Goal: Task Accomplishment & Management: Manage account settings

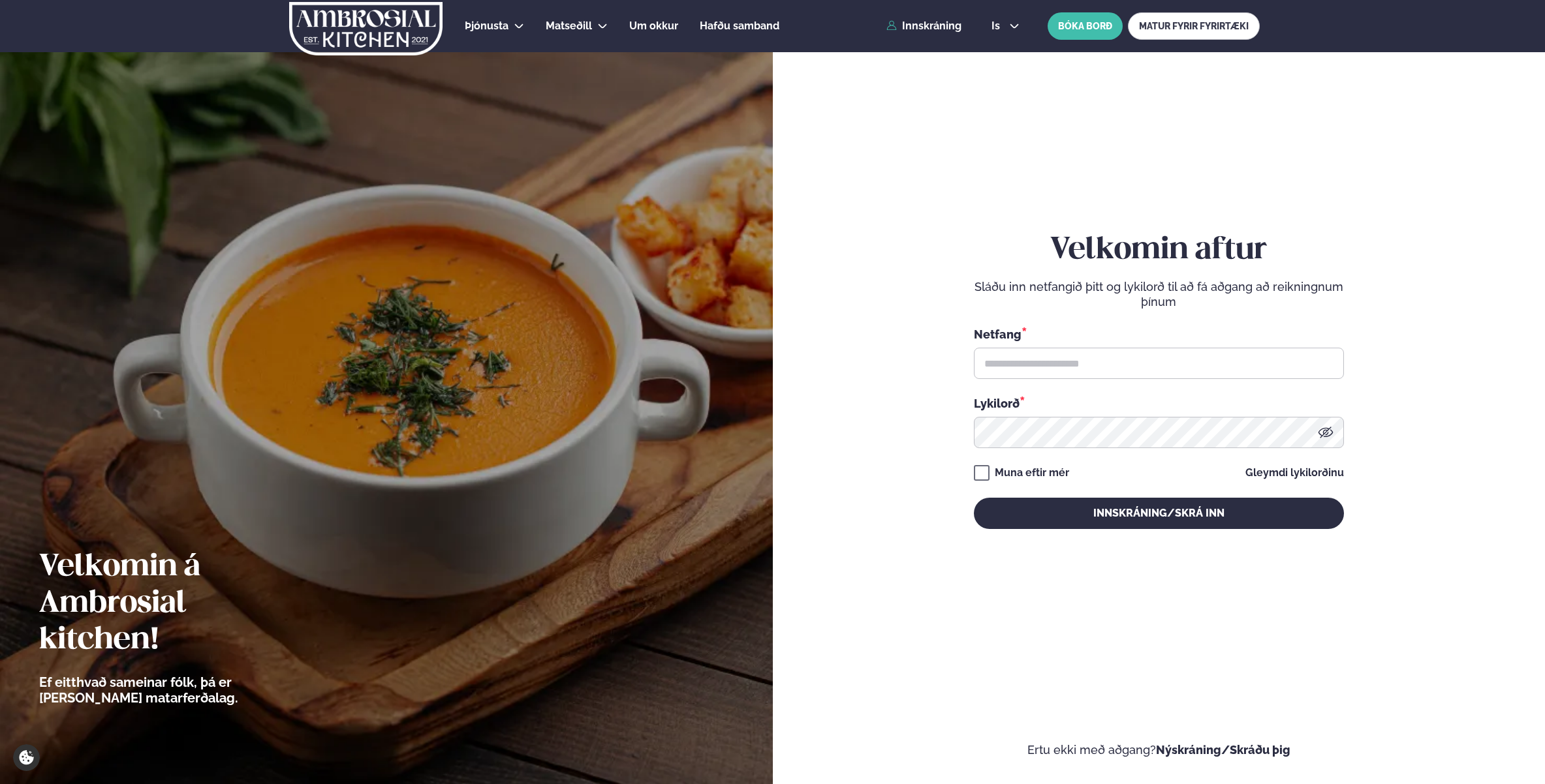
click at [1064, 358] on input "text" at bounding box center [1158, 363] width 370 height 31
type input "**********"
click at [973, 498] on button "Innskráning/Skrá inn" at bounding box center [1158, 513] width 370 height 31
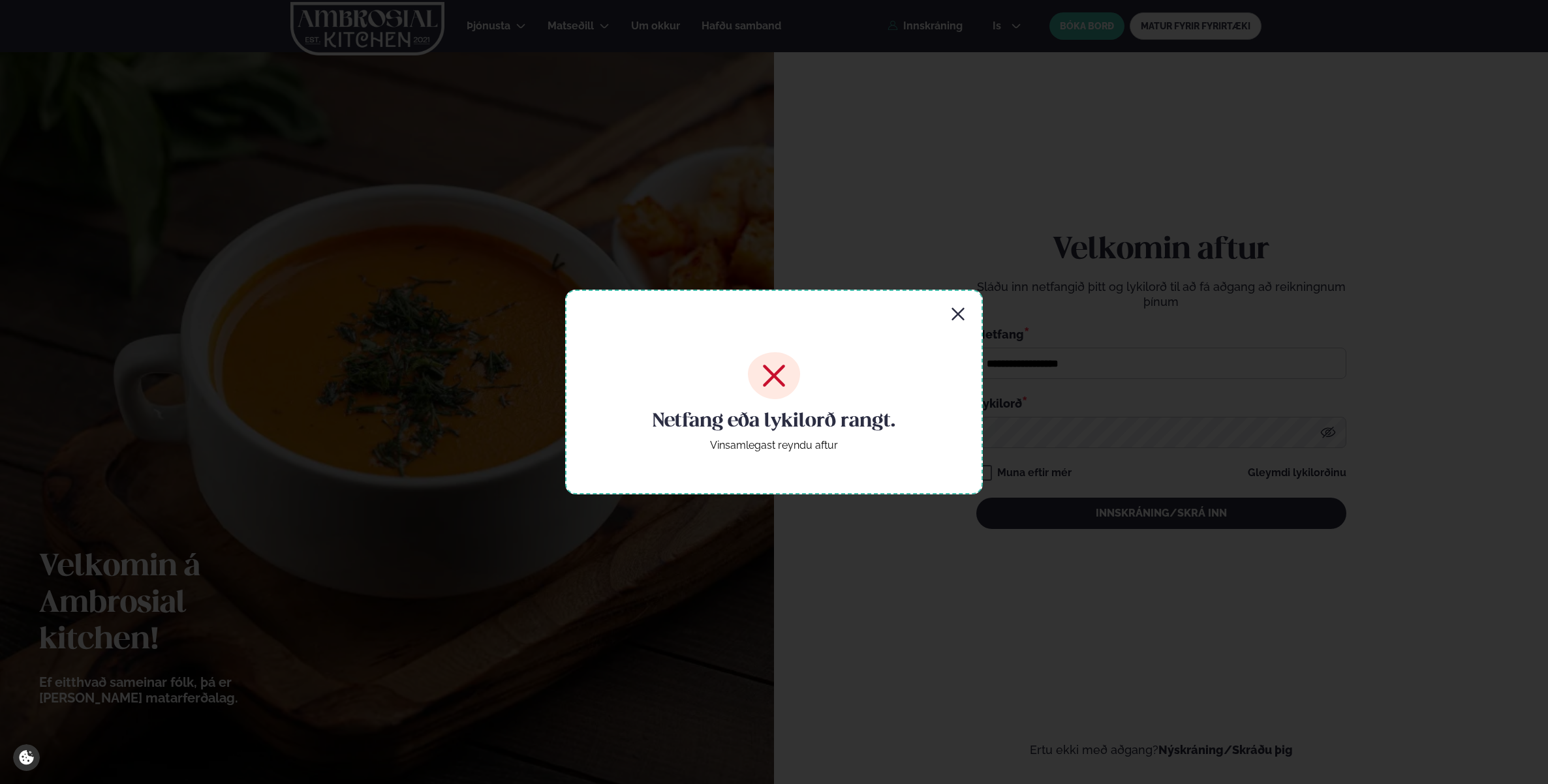
drag, startPoint x: 950, startPoint y: 312, endPoint x: 1011, endPoint y: 349, distance: 71.3
click at [951, 312] on icon "button" at bounding box center [958, 314] width 16 height 16
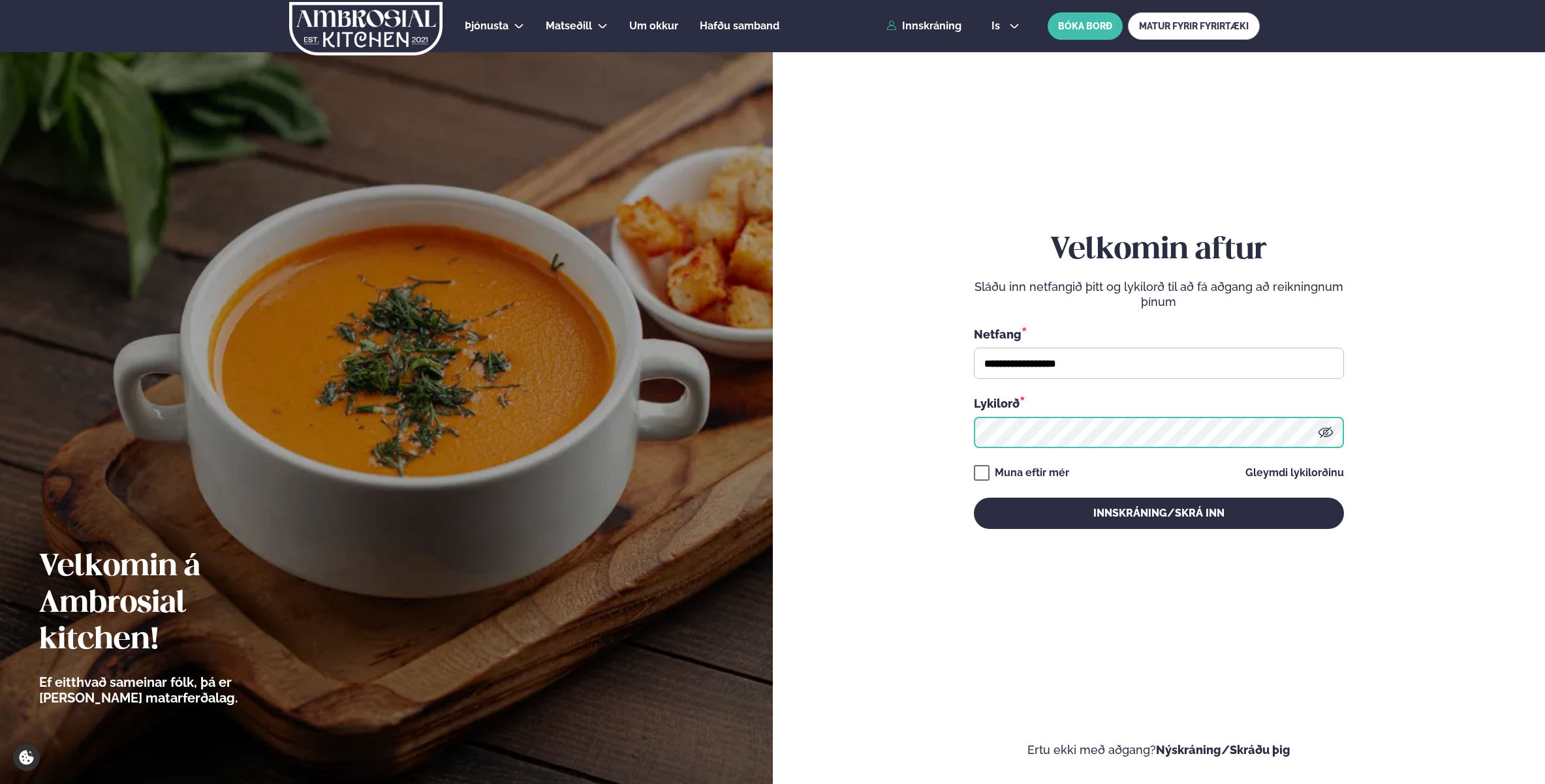
click at [973, 498] on button "Innskráning/Skrá inn" at bounding box center [1158, 513] width 370 height 31
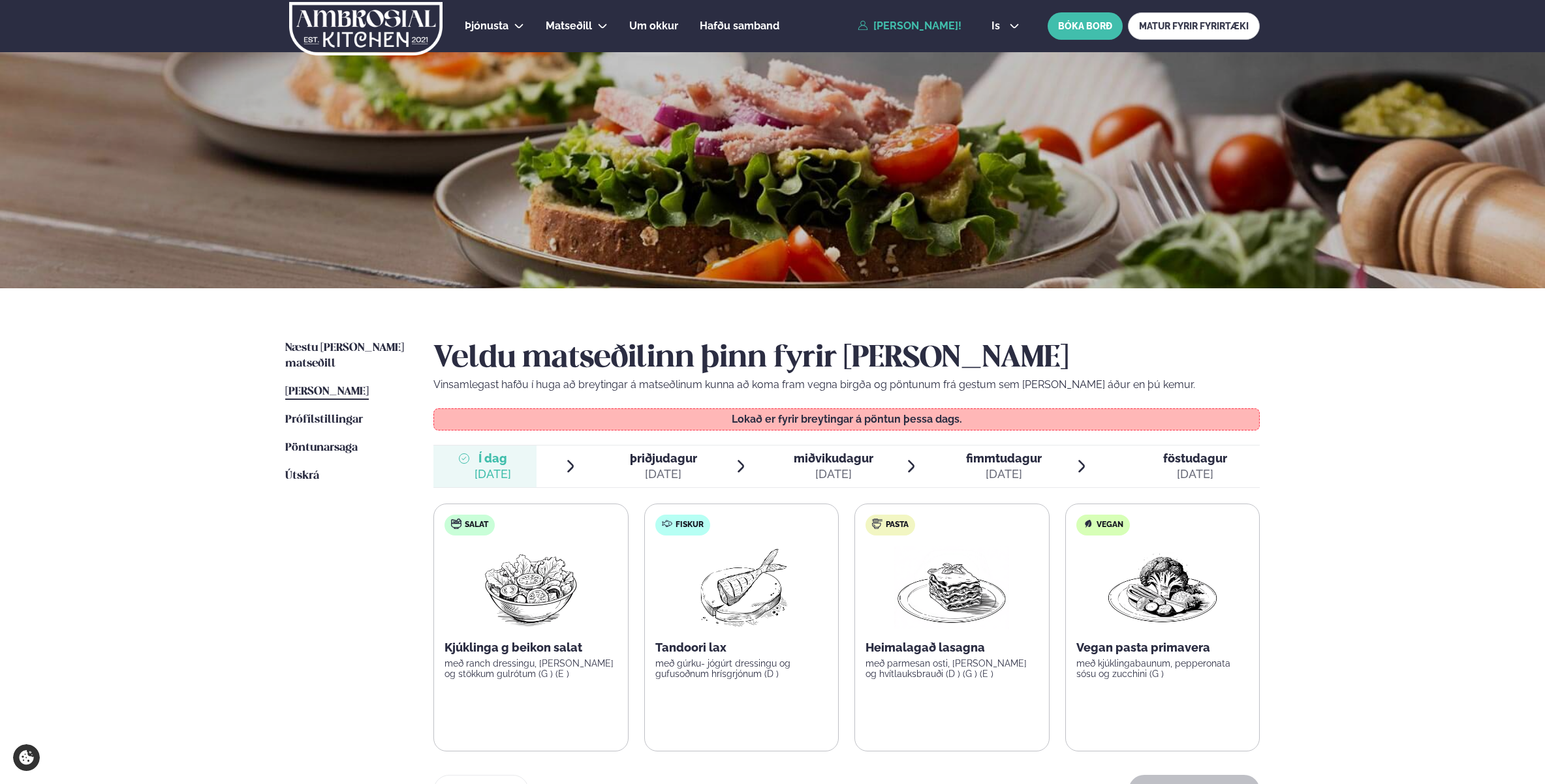
click at [637, 464] on span "þriðjudagur" at bounding box center [663, 458] width 67 height 14
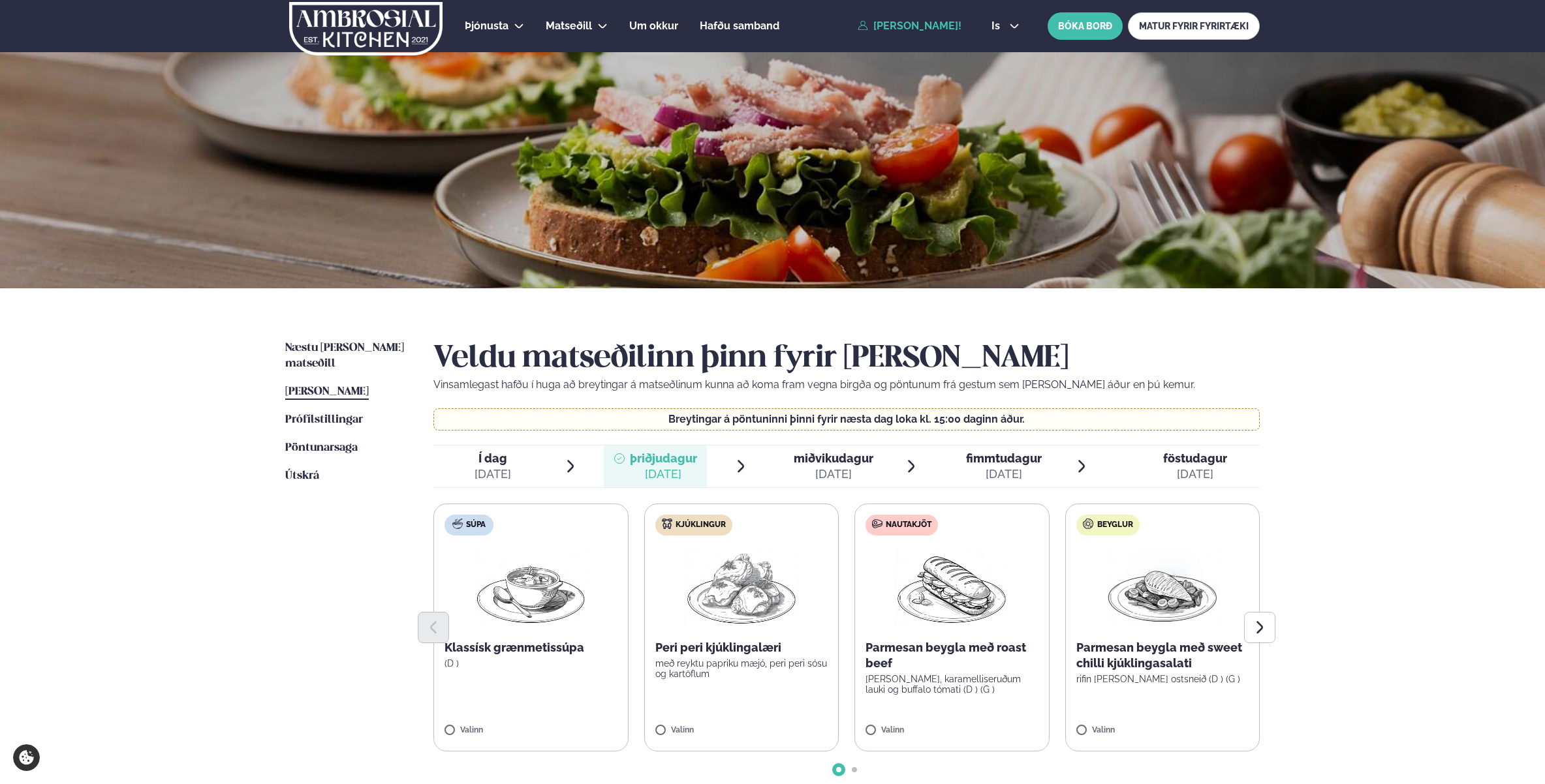
click at [911, 463] on icon at bounding box center [911, 467] width 16 height 16
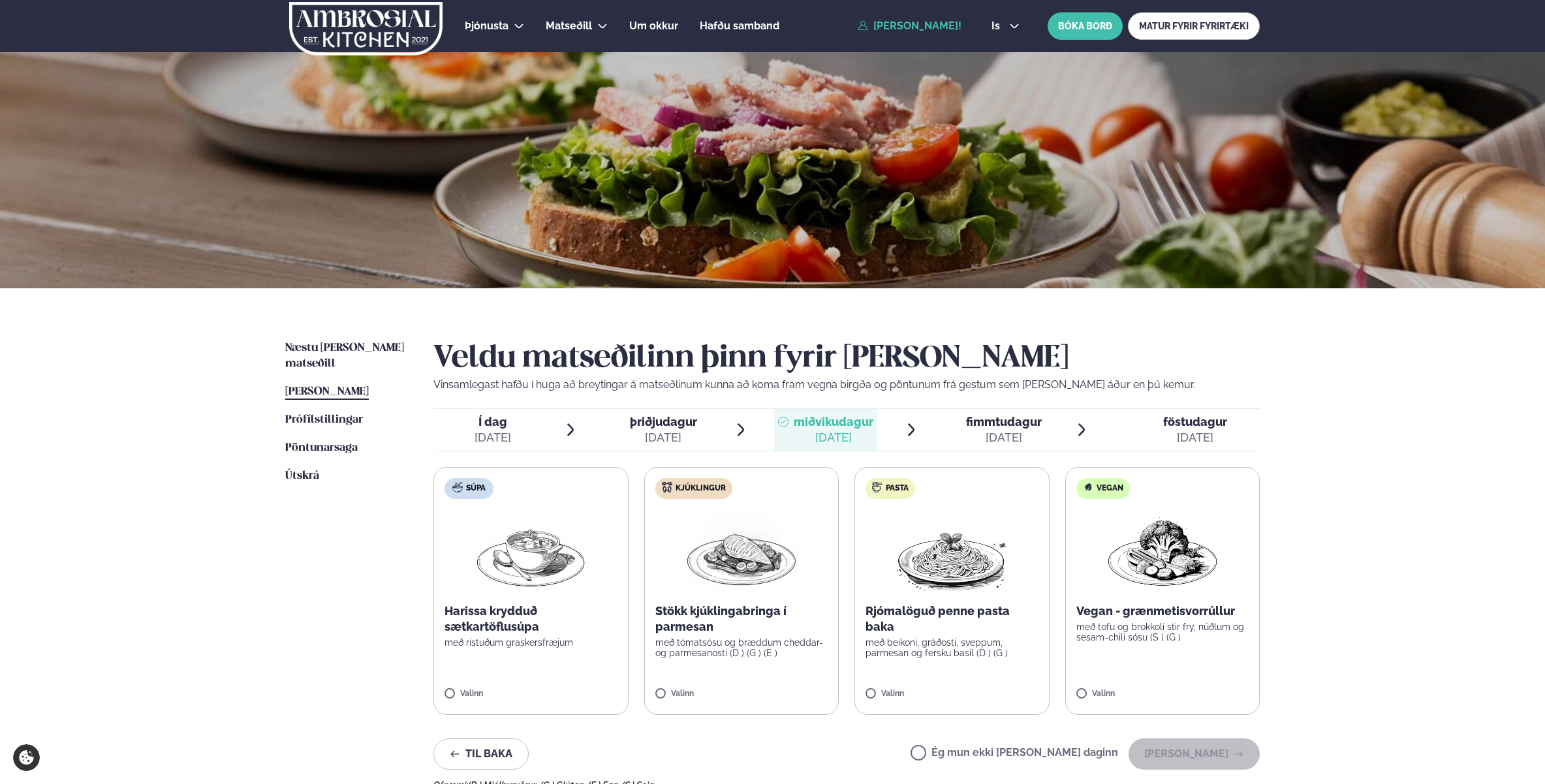
click at [837, 462] on div "Veldu matseðilinn þinn fyrir [PERSON_NAME] Vinsamlegast hafðu í huga að breytin…" at bounding box center [846, 566] width 826 height 450
click at [995, 430] on div "[DATE]" at bounding box center [1003, 438] width 76 height 16
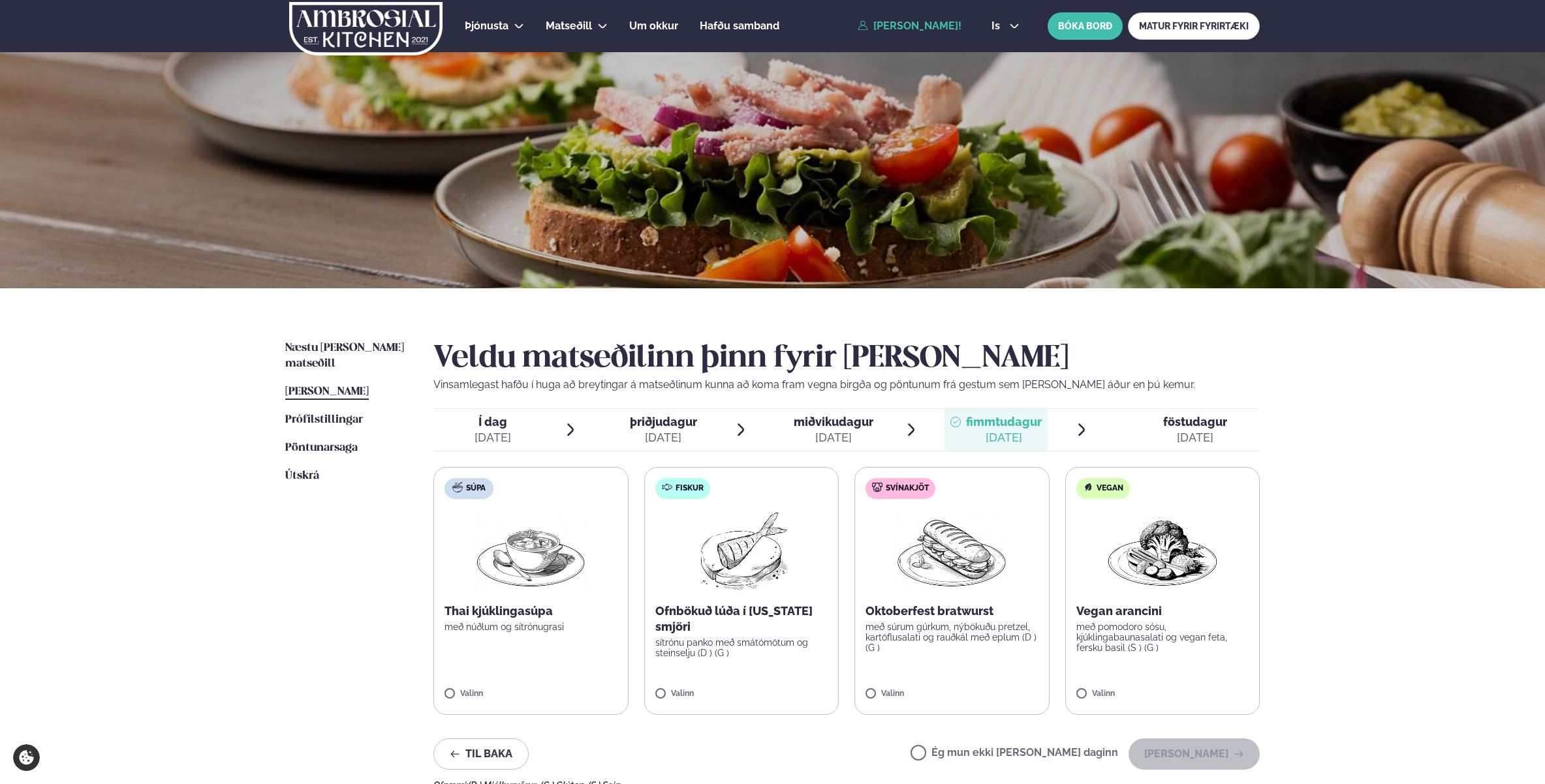
click at [1151, 426] on icon at bounding box center [1152, 422] width 11 height 11
